Goal: Use online tool/utility: Use online tool/utility

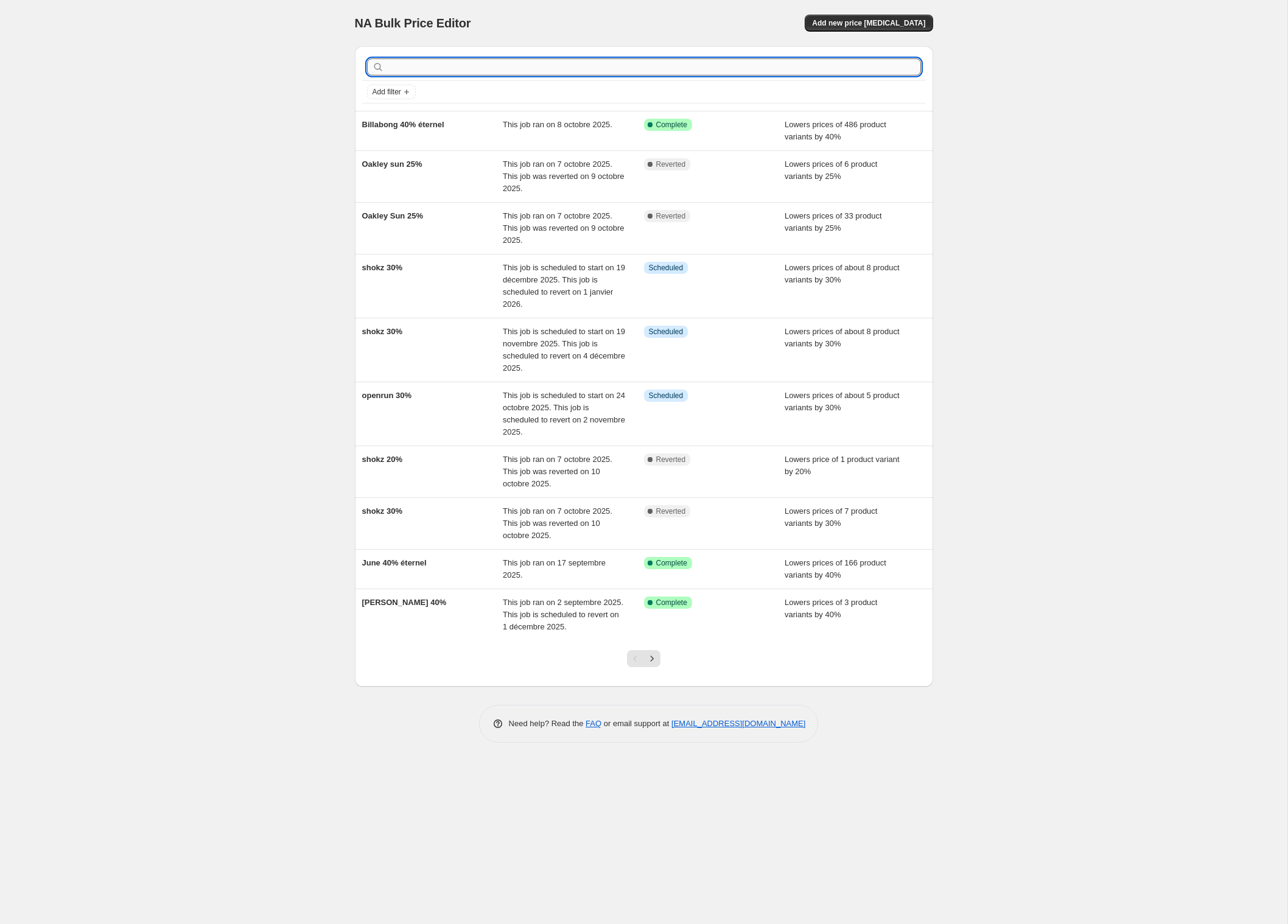
click at [598, 75] on input "text" at bounding box center [654, 67] width 534 height 17
type input "armada"
click at [652, 665] on icon "Next" at bounding box center [652, 658] width 12 height 12
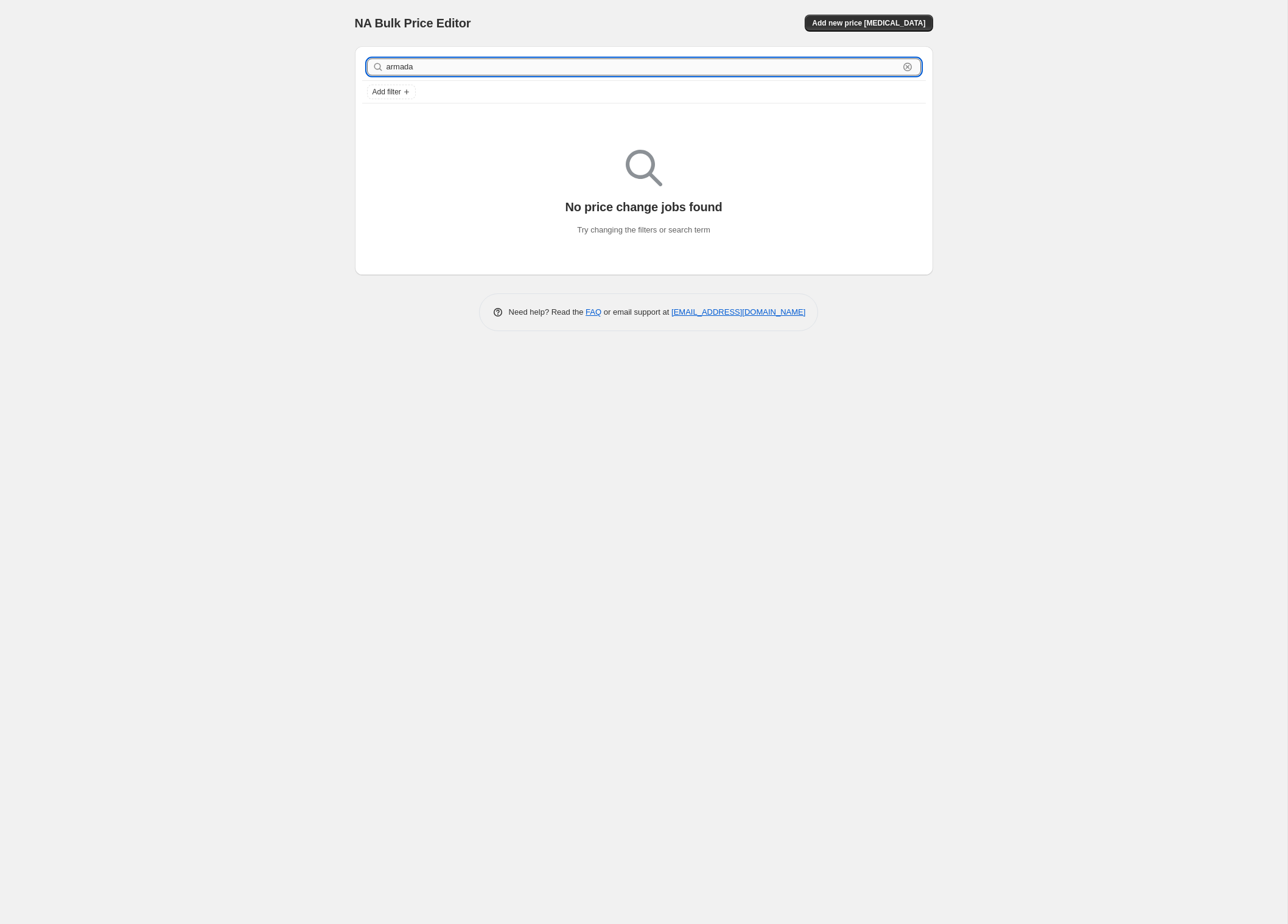
click at [491, 75] on input "armada" at bounding box center [643, 67] width 513 height 17
type input "armad"
click at [411, 75] on input "armad" at bounding box center [643, 67] width 513 height 17
type input "a"
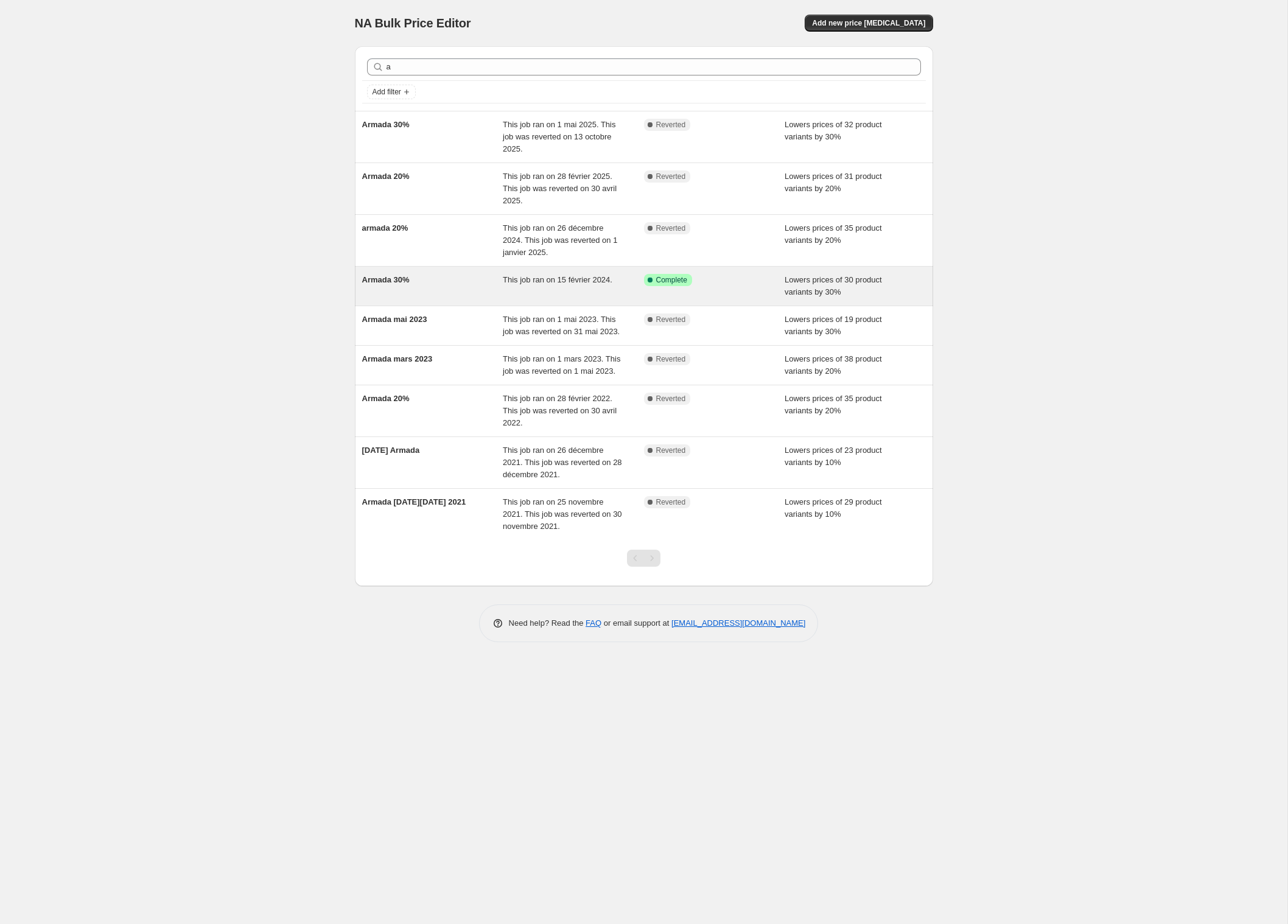
click at [449, 298] on div "Armada 30%" at bounding box center [432, 285] width 141 height 24
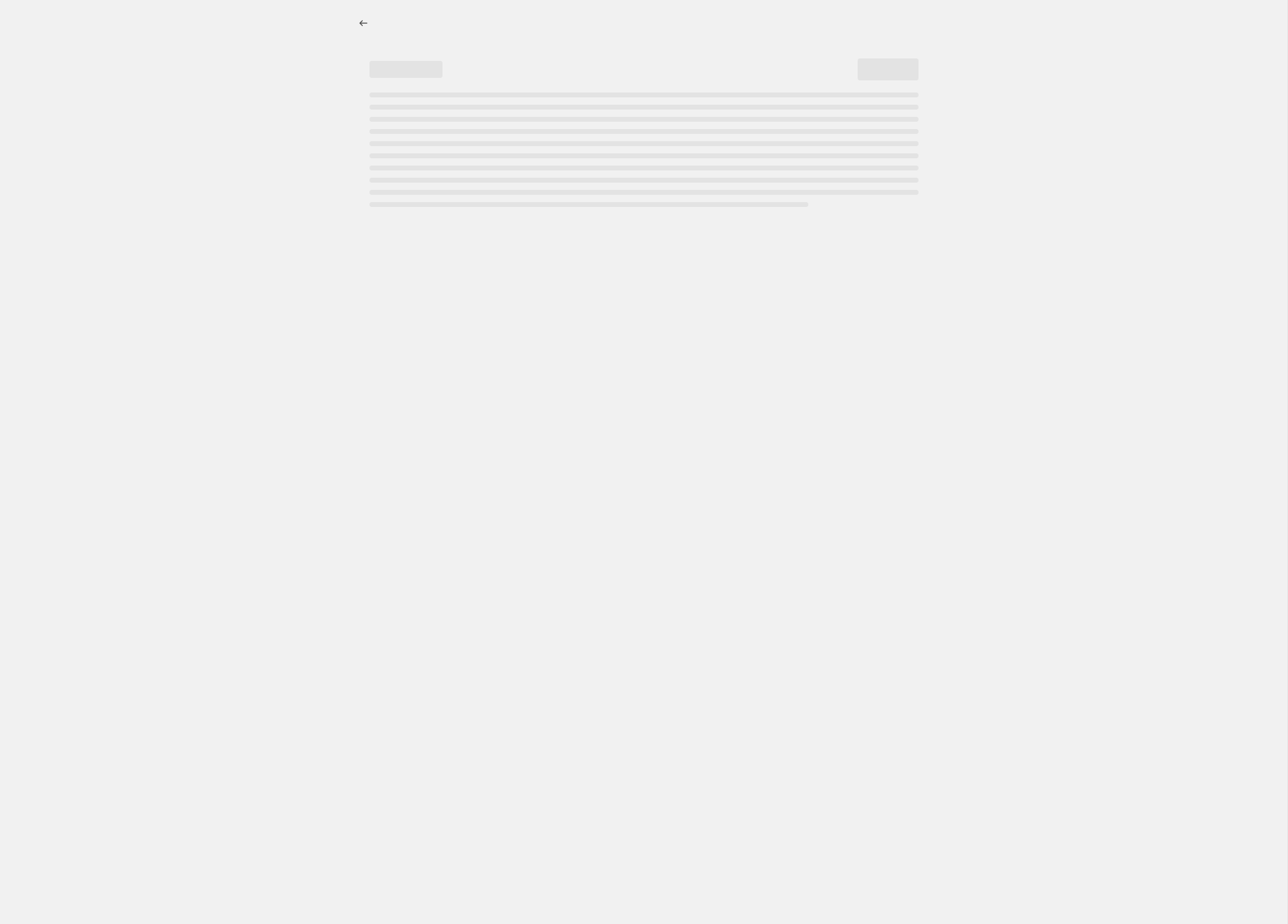
select select "percentage"
select select "inventory_quantity"
select select ">"
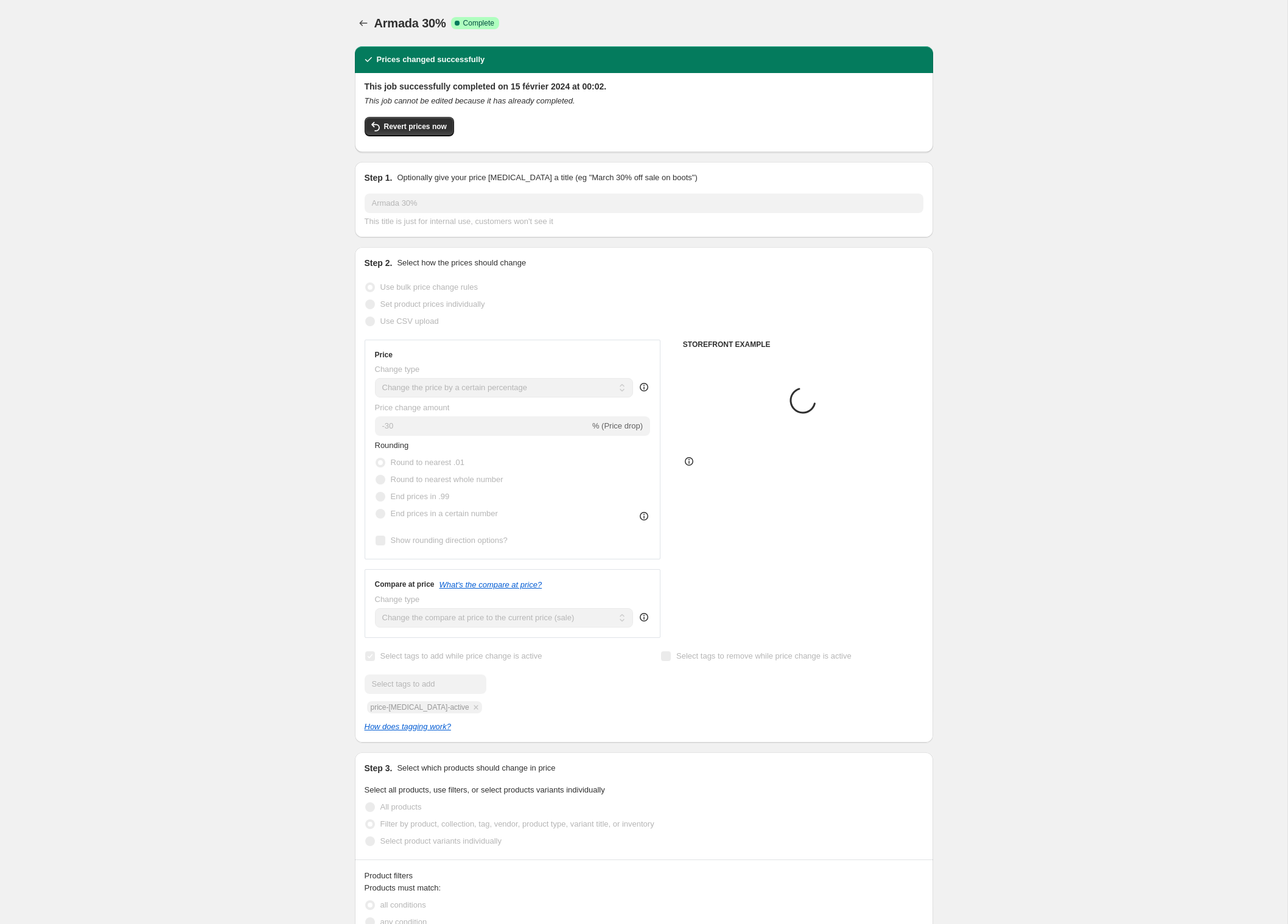
select select "vendor"
select select "product_type"
click at [409, 131] on span "Revert prices now" at bounding box center [415, 126] width 62 height 10
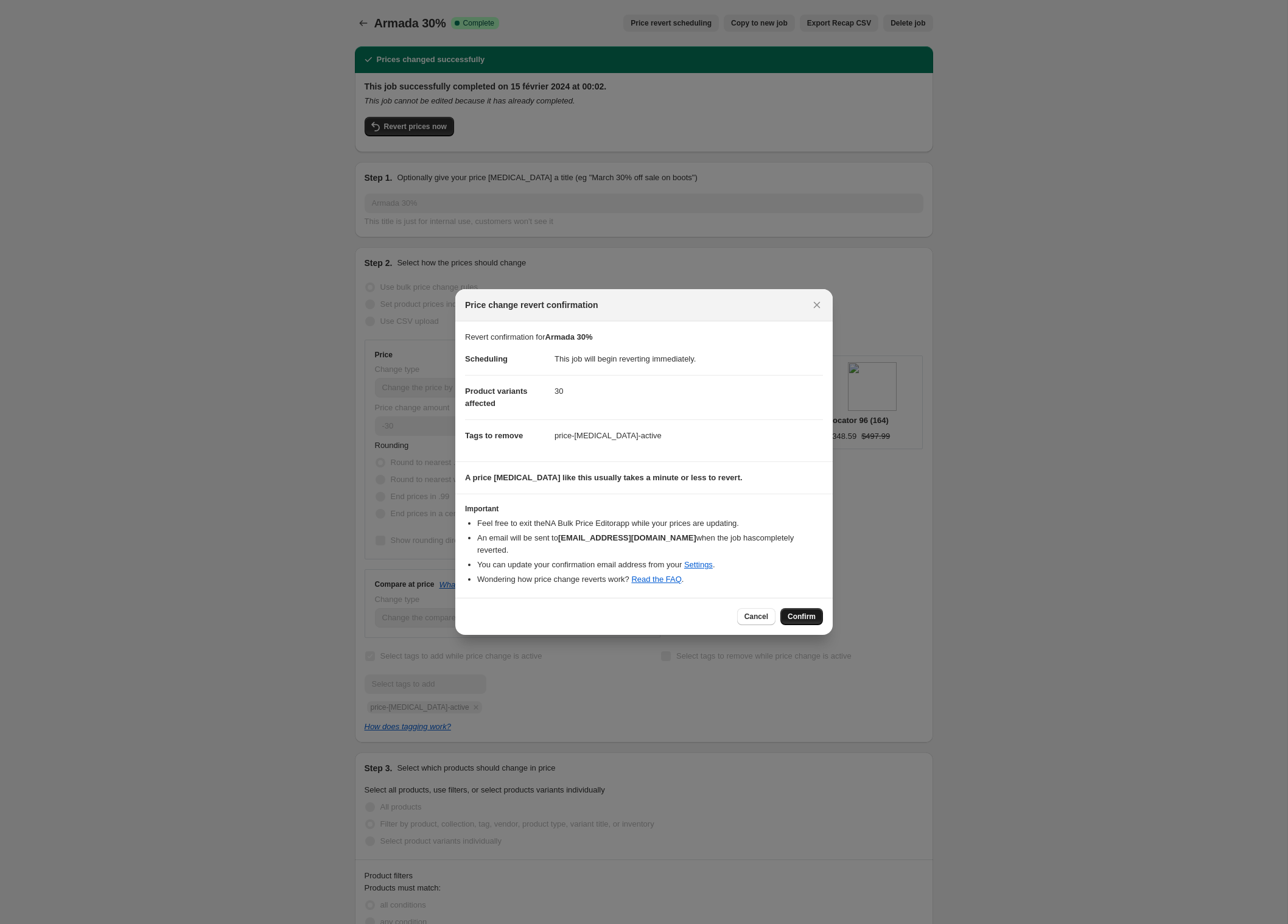
click at [813, 621] on span "Confirm" at bounding box center [801, 616] width 28 height 10
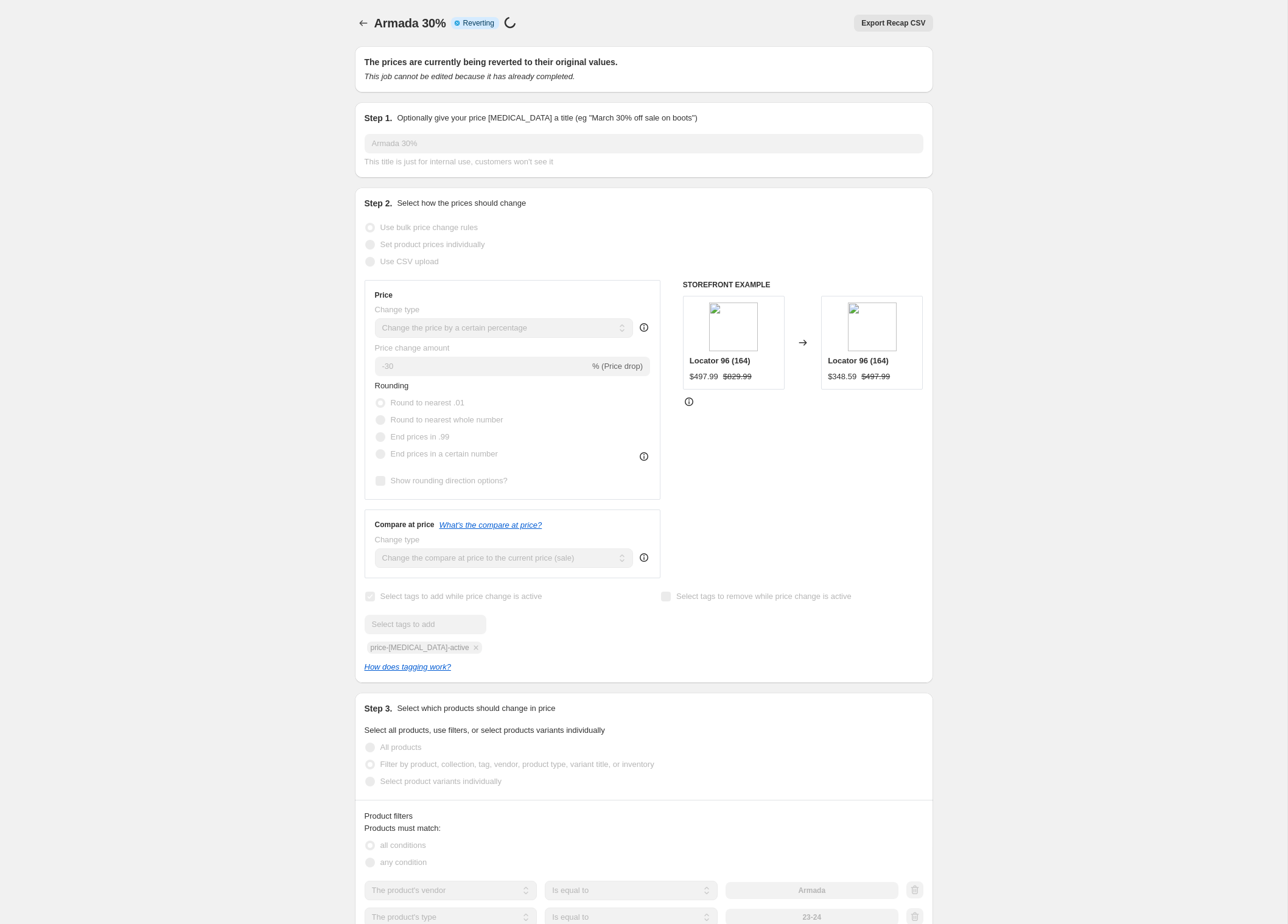
select select "percentage"
select select "vendor"
select select "product_type"
select select "inventory_quantity"
select select ">"
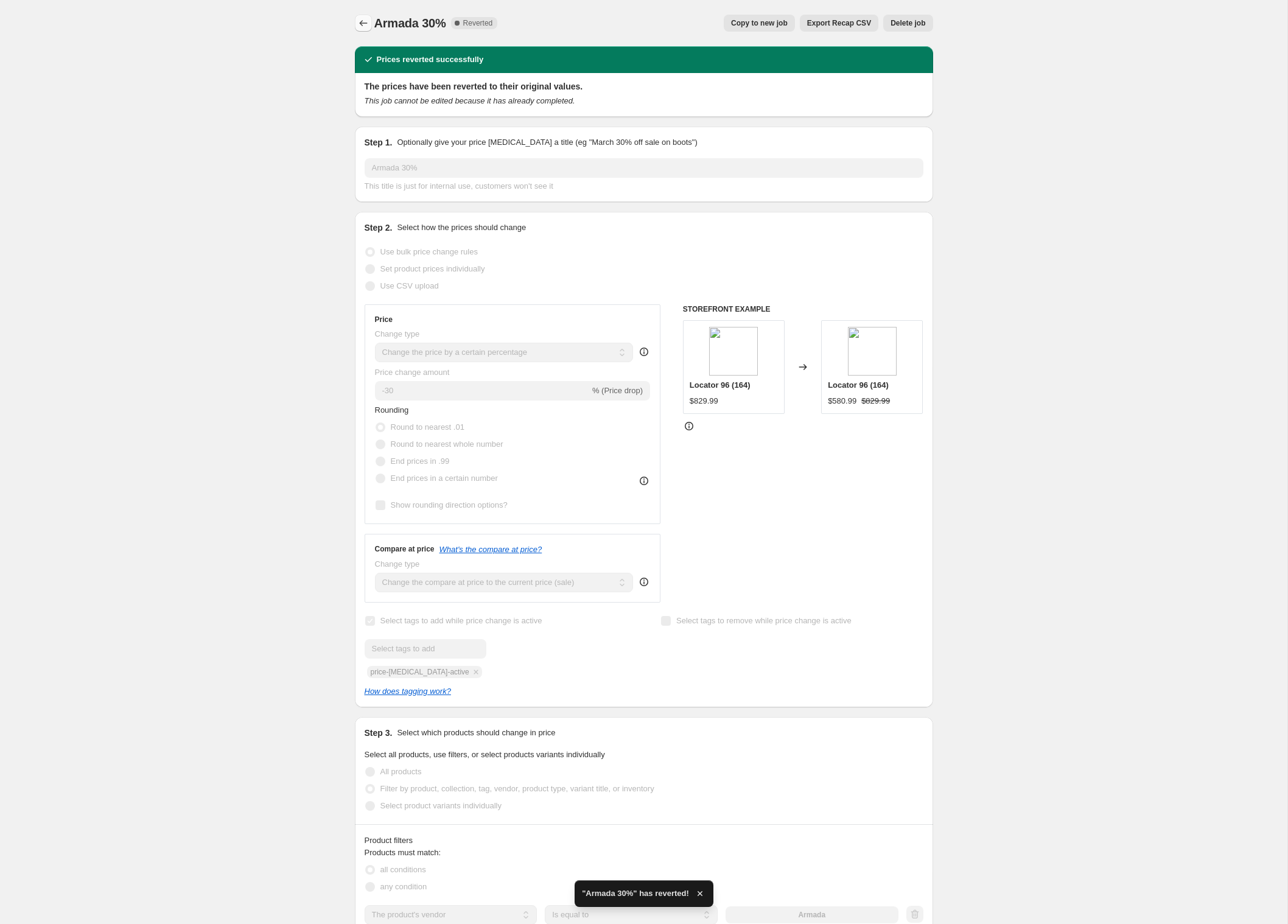
click at [357, 24] on icon "Price change jobs" at bounding box center [363, 23] width 12 height 12
